Goal: Task Accomplishment & Management: Check status

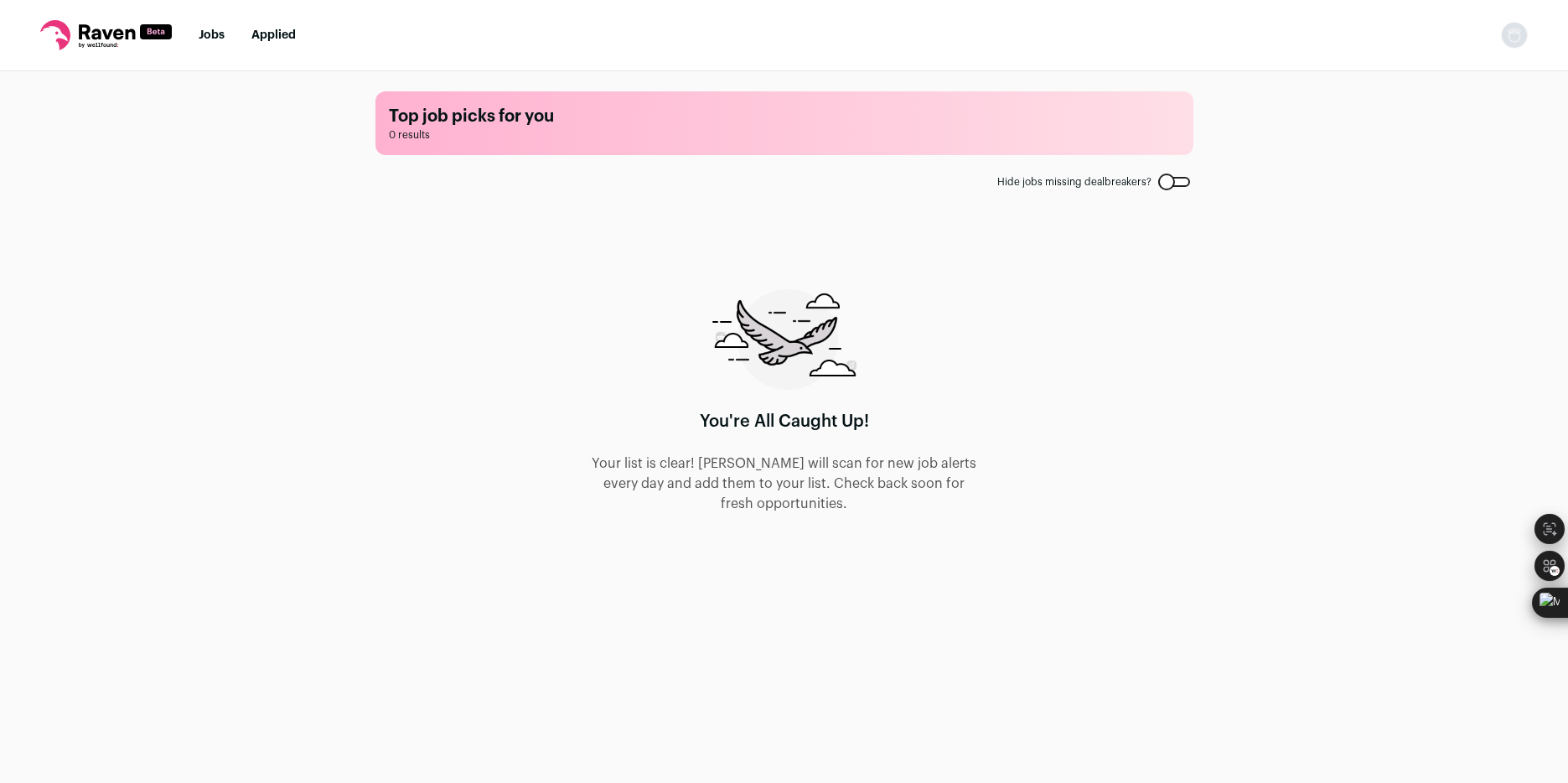
click at [259, 33] on link "Applied" at bounding box center [273, 35] width 44 height 12
click at [276, 29] on link "Applied" at bounding box center [273, 35] width 44 height 12
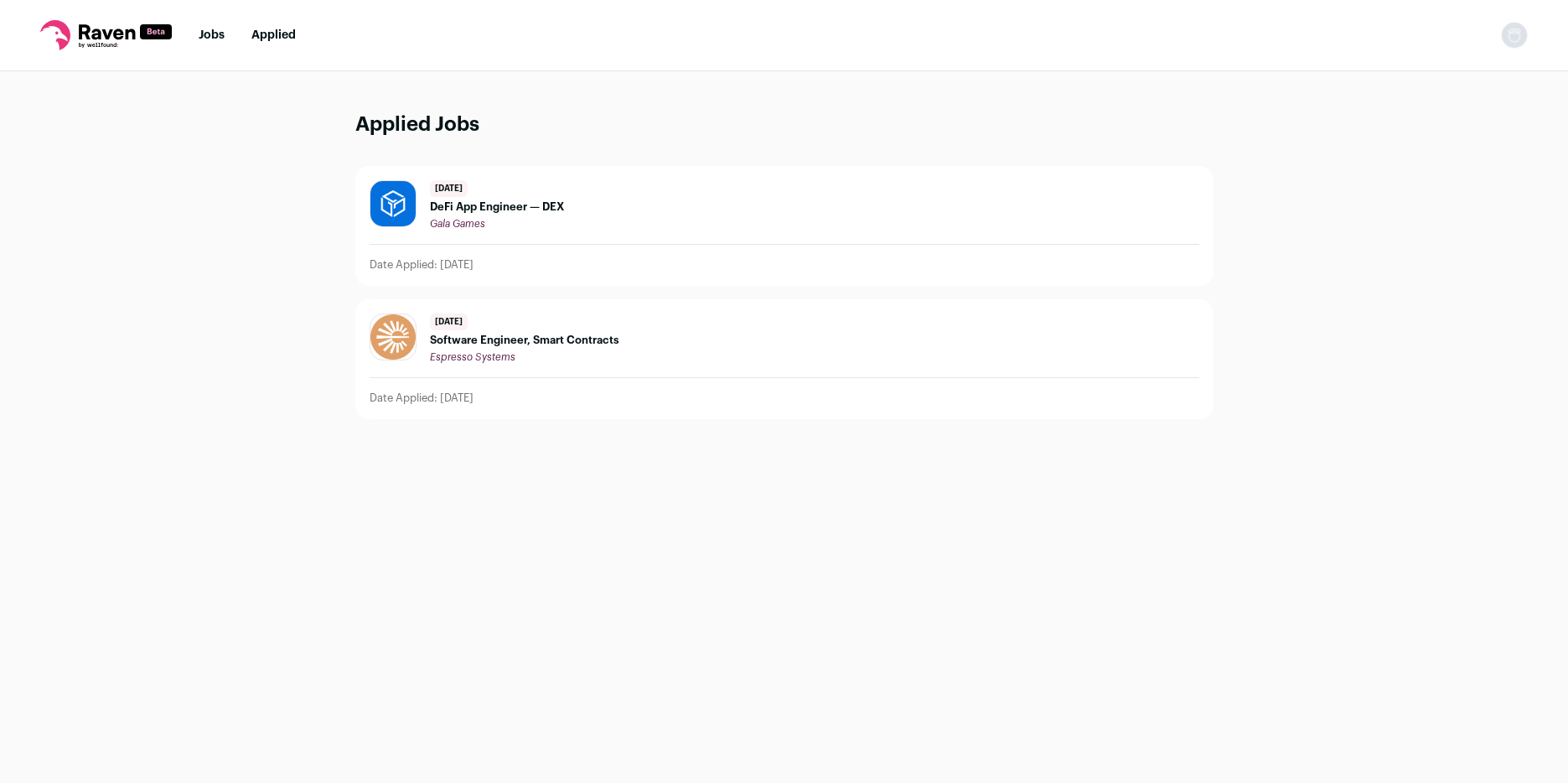
click at [510, 346] on span "Software Engineer, Smart Contracts" at bounding box center [525, 340] width 189 height 13
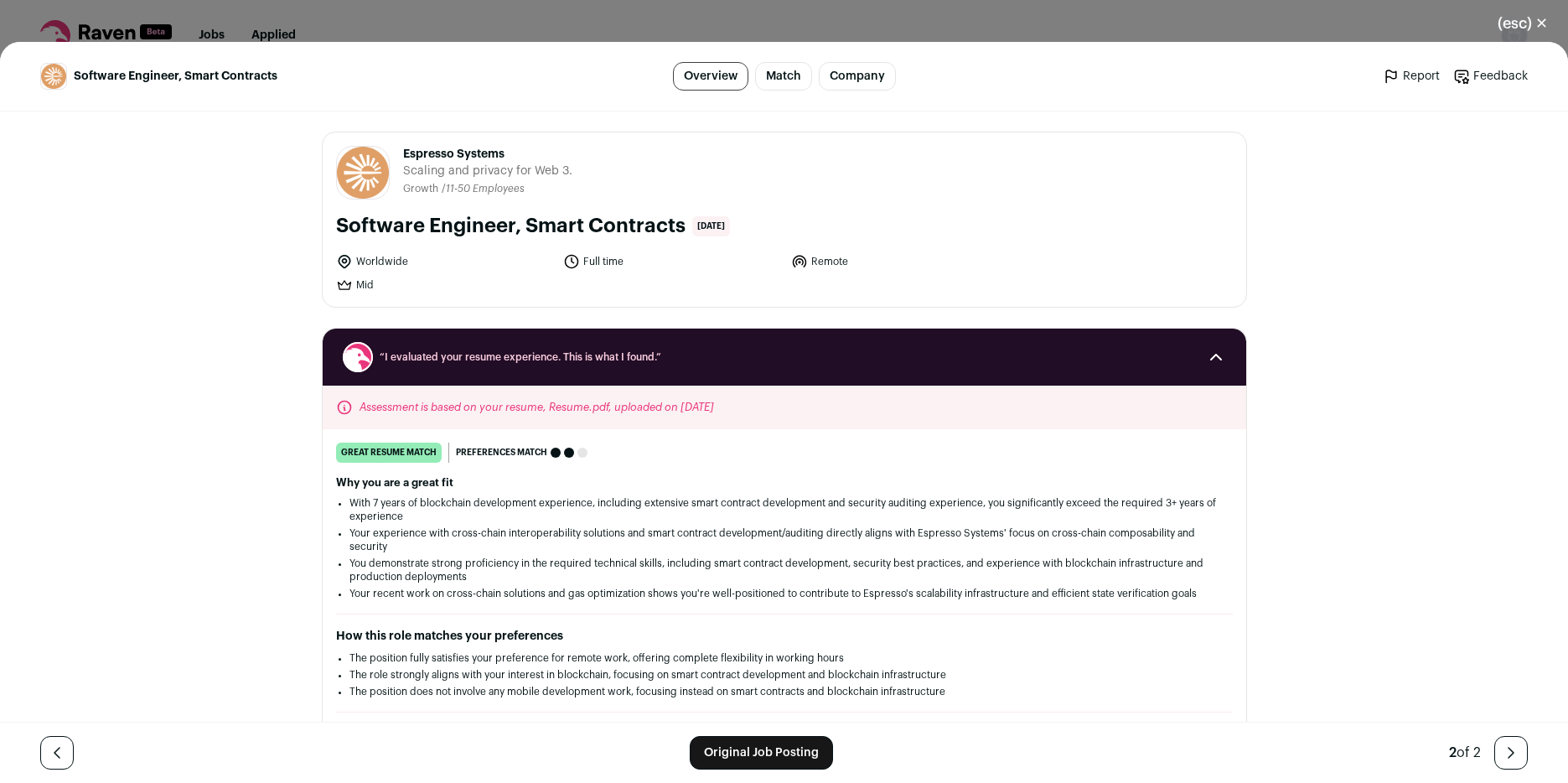
click at [820, 747] on link "Original Job Posting" at bounding box center [761, 753] width 143 height 34
